Goal: Browse casually

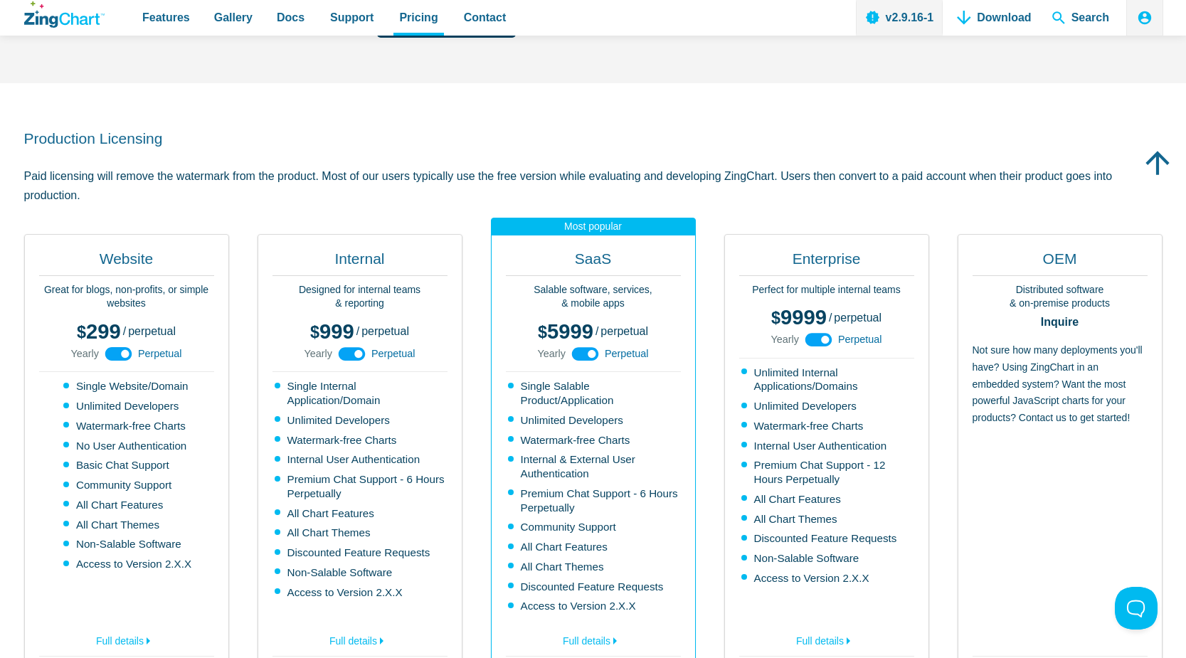
click at [85, 16] on icon "ZingChart Logo. Click to return to the homepage" at bounding box center [64, 14] width 80 height 26
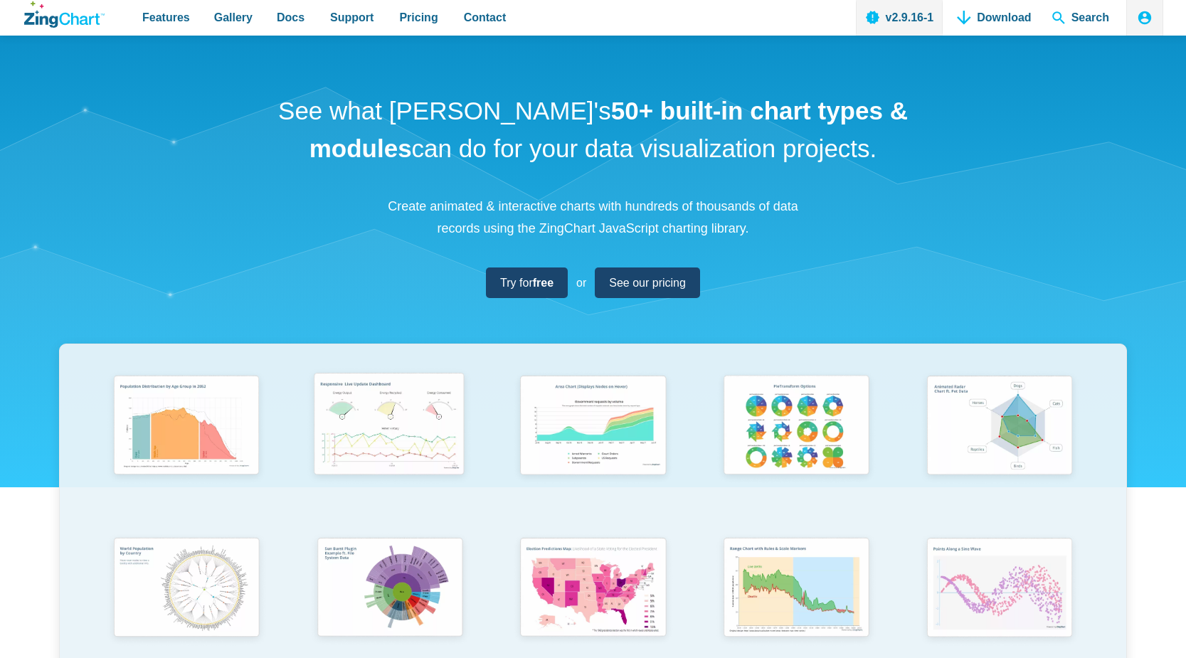
click at [390, 426] on img "App Content" at bounding box center [388, 427] width 167 height 120
